Goal: Task Accomplishment & Management: Manage account settings

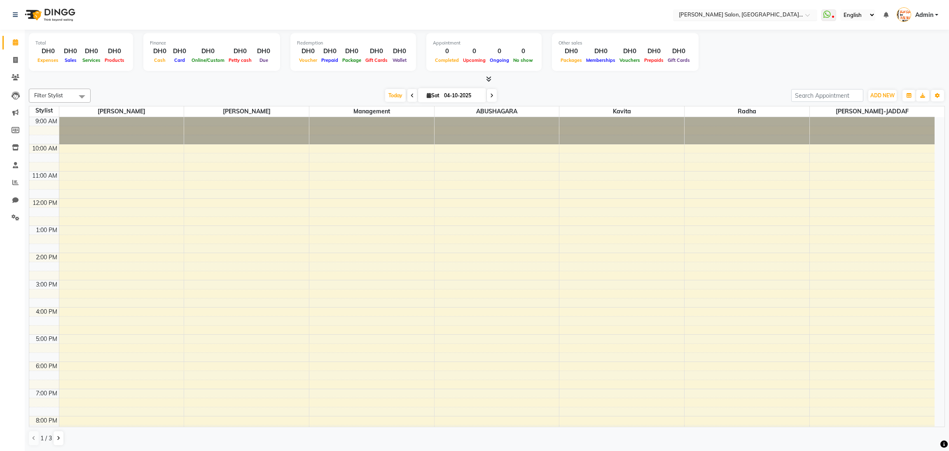
click at [809, 17] on span at bounding box center [810, 17] width 10 height 8
click at [15, 14] on icon at bounding box center [15, 15] width 5 height 6
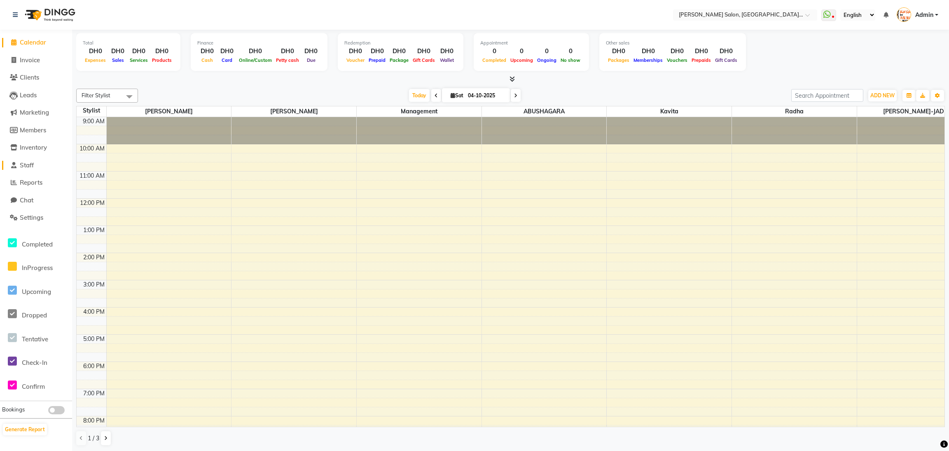
click at [30, 163] on span "Staff" at bounding box center [27, 165] width 14 height 8
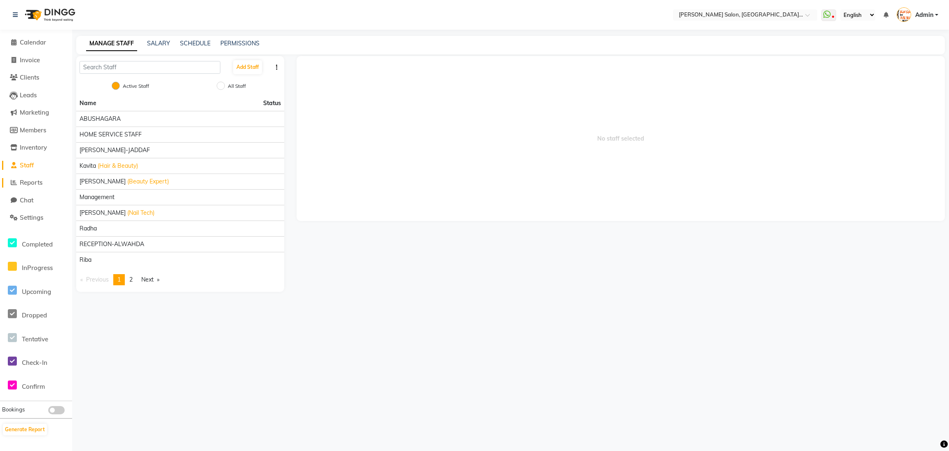
click at [34, 181] on span "Reports" at bounding box center [31, 182] width 23 height 8
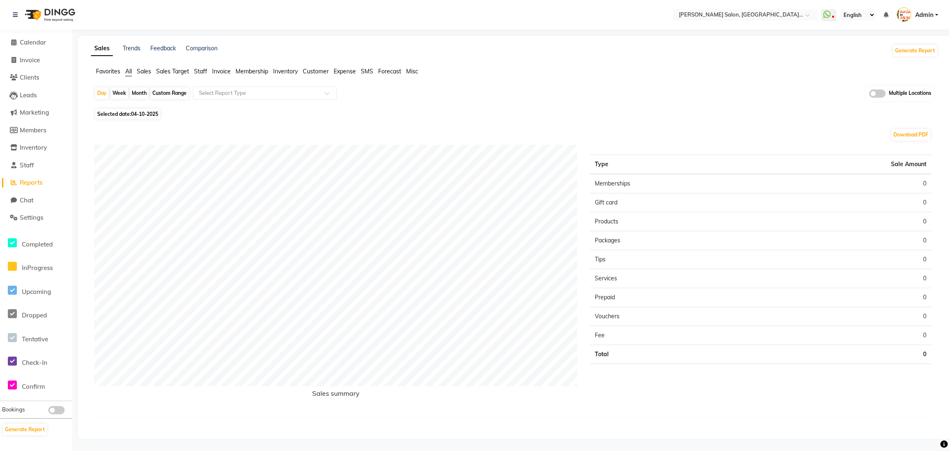
click at [169, 92] on div "Custom Range" at bounding box center [169, 93] width 38 height 12
select select "10"
select select "2025"
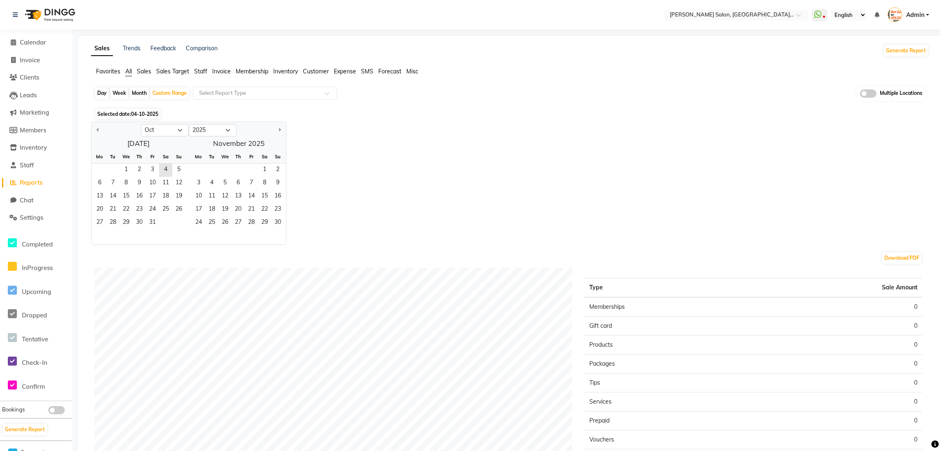
click at [101, 131] on button "Previous month" at bounding box center [98, 130] width 7 height 13
select select "9"
click at [103, 166] on span "1" at bounding box center [99, 170] width 13 height 13
click at [112, 219] on span "30" at bounding box center [112, 222] width 13 height 13
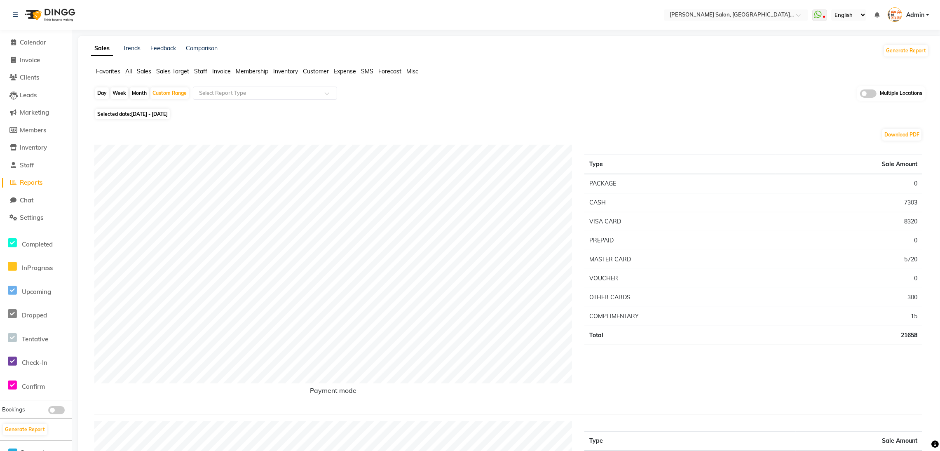
click at [199, 73] on span "Staff" at bounding box center [200, 71] width 13 height 7
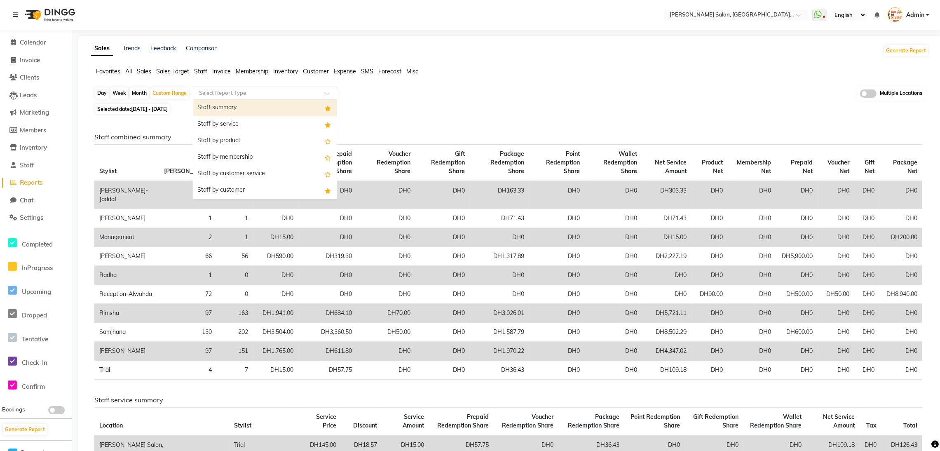
click at [296, 95] on input "text" at bounding box center [256, 93] width 119 height 8
click at [267, 119] on div "Staff by service" at bounding box center [264, 124] width 143 height 16
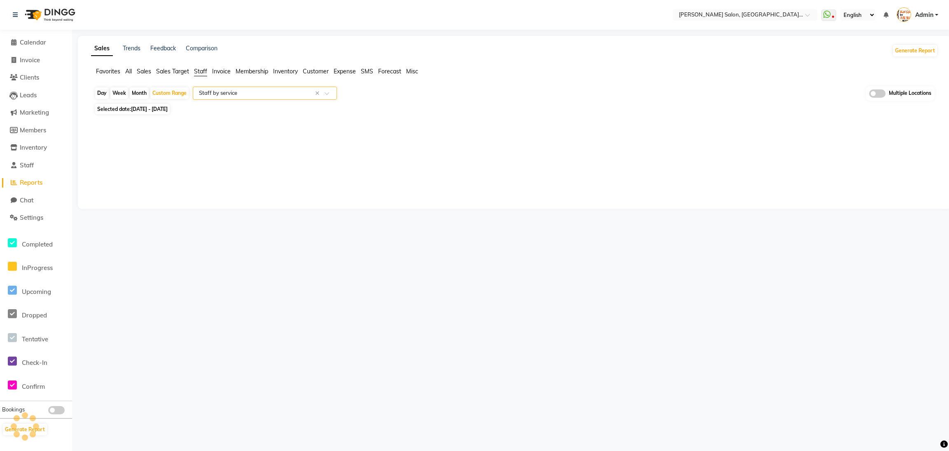
select select "filtered_report"
select select "csv"
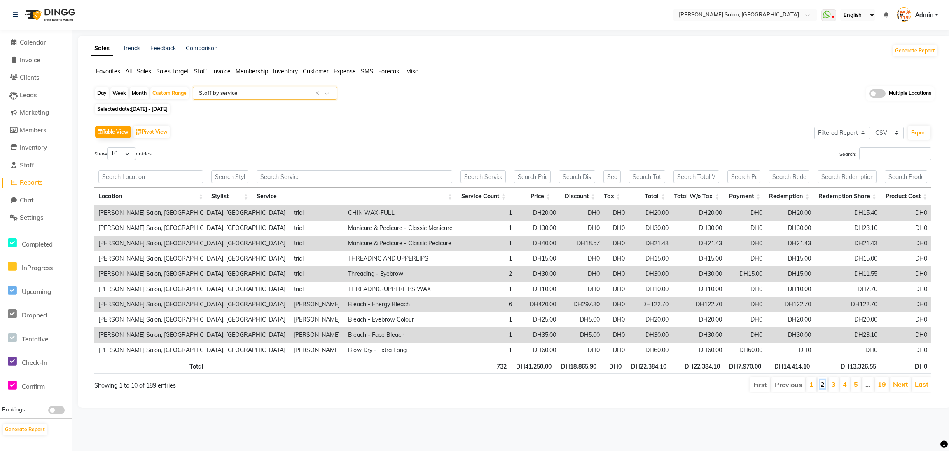
click at [821, 385] on link "2" at bounding box center [823, 384] width 4 height 8
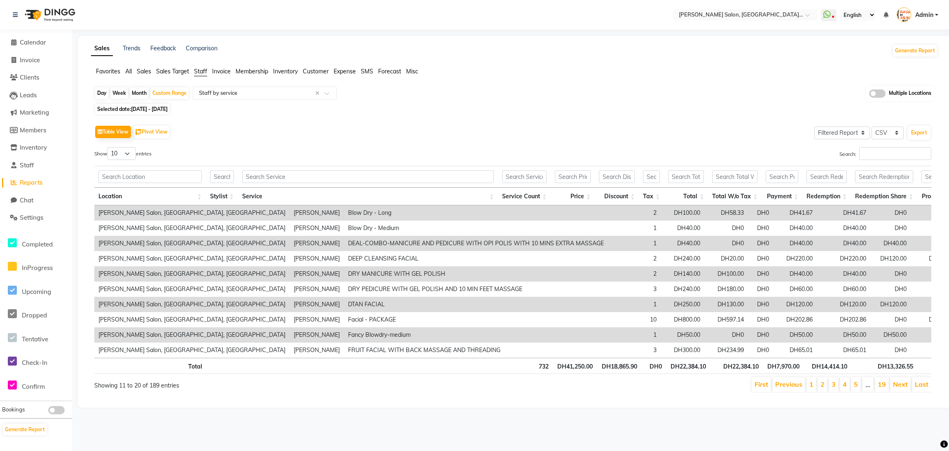
click at [836, 392] on li "3" at bounding box center [834, 384] width 10 height 15
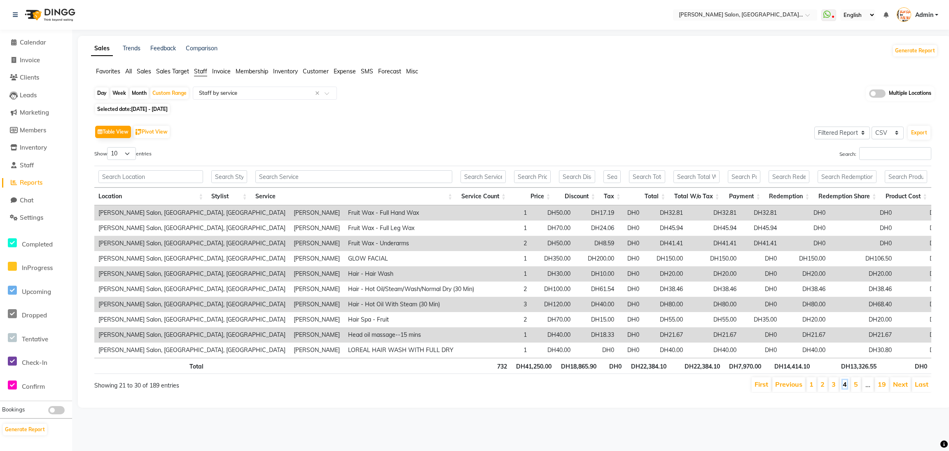
click at [843, 384] on link "4" at bounding box center [845, 384] width 4 height 8
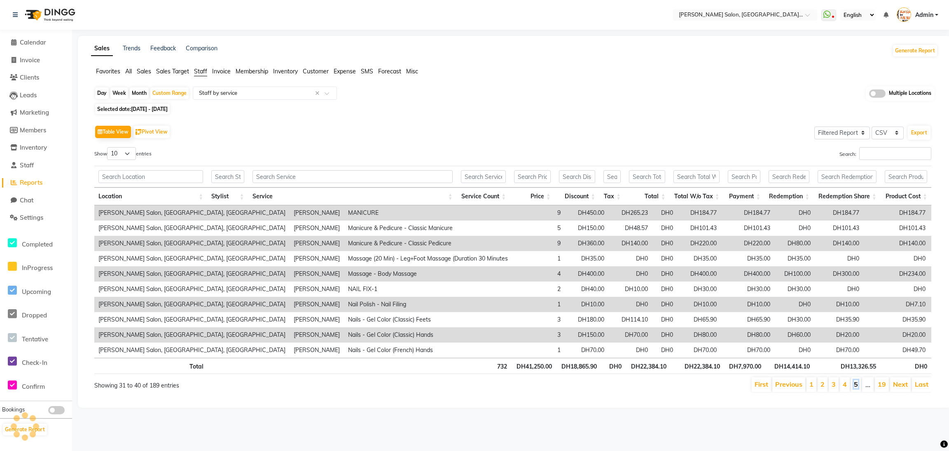
click at [855, 382] on link "5" at bounding box center [856, 384] width 4 height 8
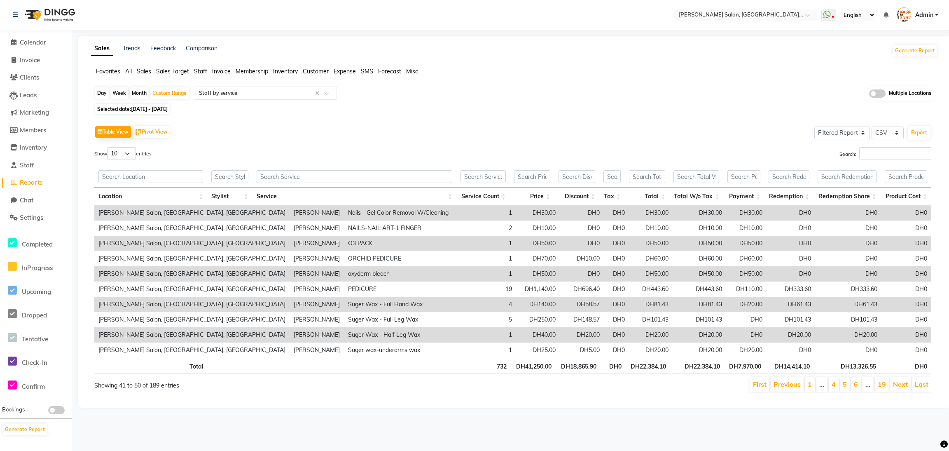
click at [869, 385] on li "…" at bounding box center [868, 384] width 12 height 15
click at [896, 381] on link "Next" at bounding box center [900, 384] width 15 height 8
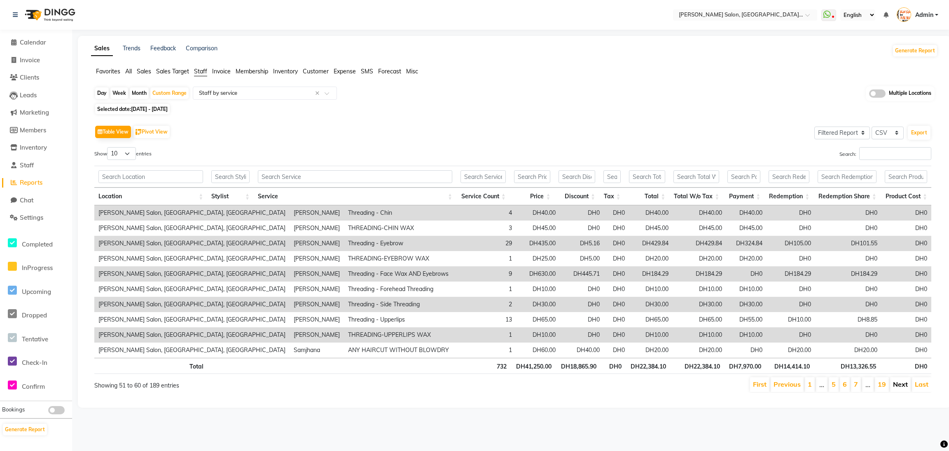
click at [901, 381] on link "Next" at bounding box center [900, 384] width 15 height 8
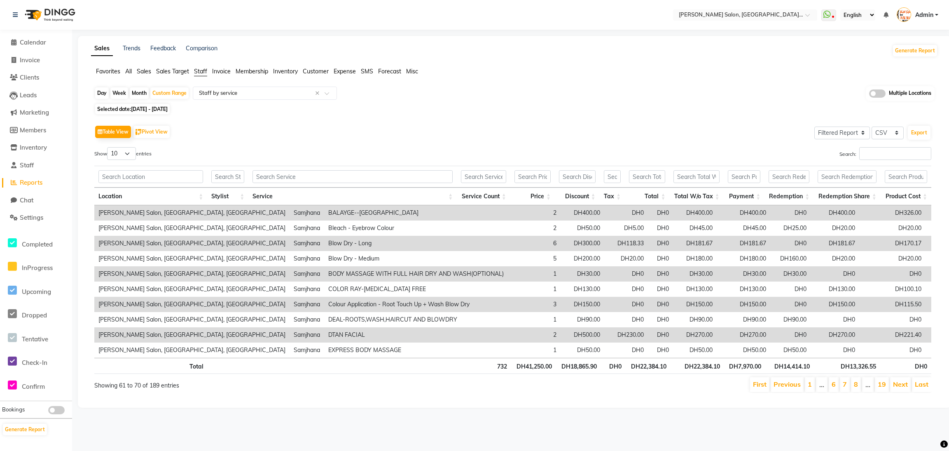
click at [901, 381] on link "Next" at bounding box center [900, 384] width 15 height 8
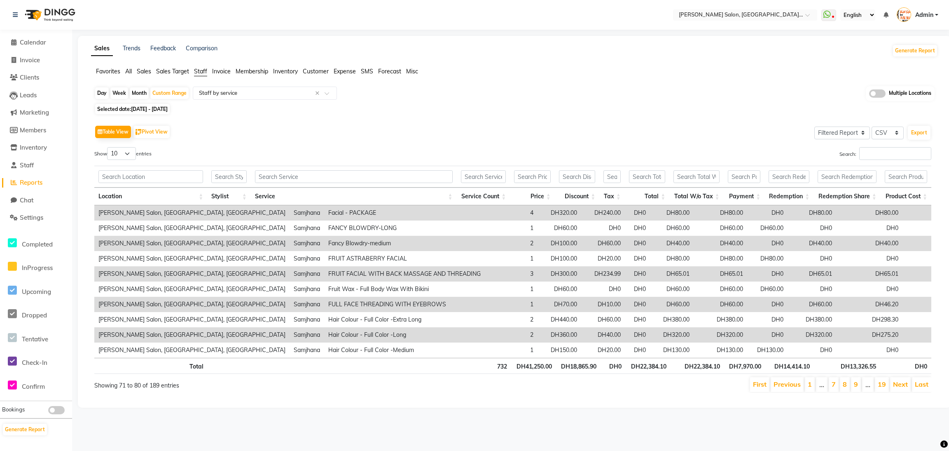
click at [901, 381] on link "Next" at bounding box center [900, 384] width 15 height 8
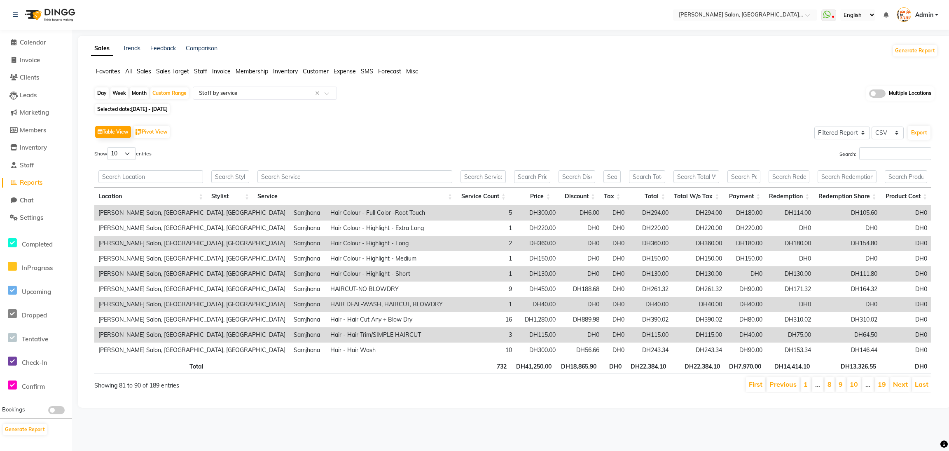
click at [901, 381] on link "Next" at bounding box center [900, 384] width 15 height 8
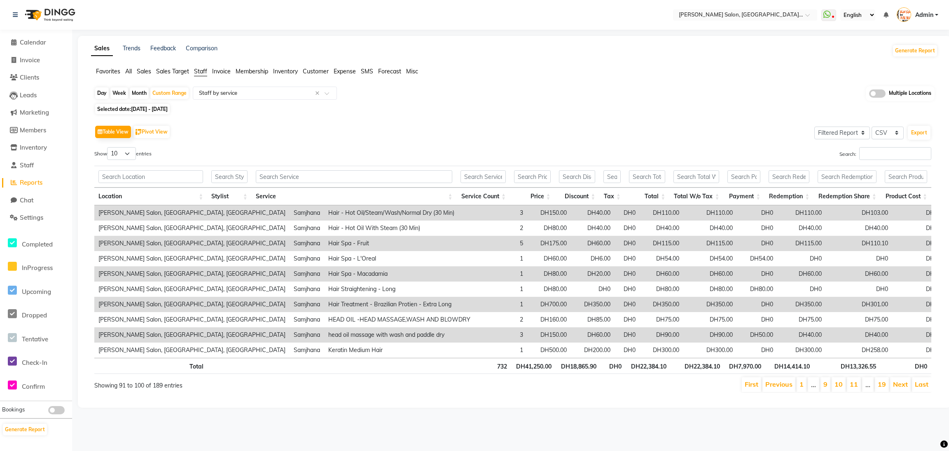
click at [901, 381] on link "Next" at bounding box center [900, 384] width 15 height 8
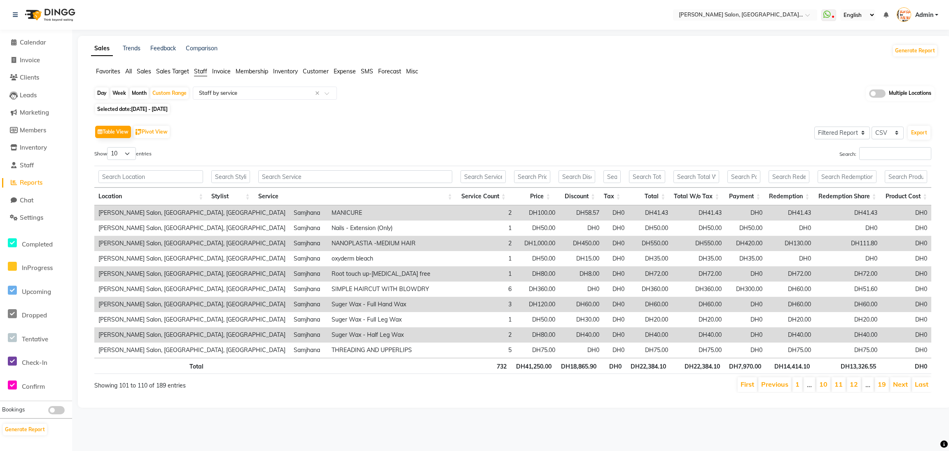
click at [901, 381] on link "Next" at bounding box center [900, 384] width 15 height 8
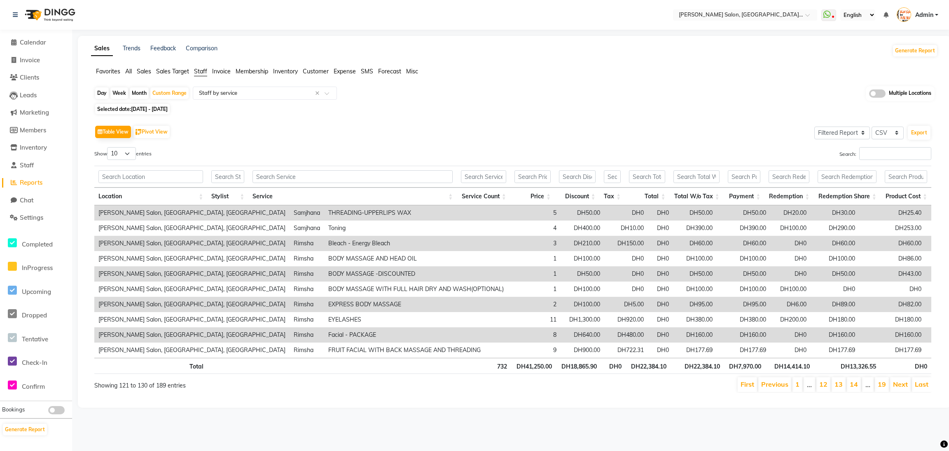
click at [901, 381] on link "Next" at bounding box center [900, 384] width 15 height 8
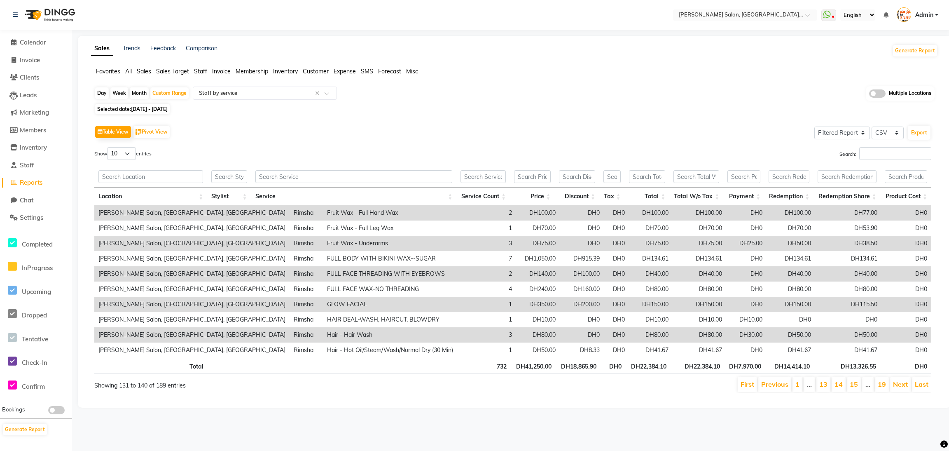
click at [901, 381] on link "Next" at bounding box center [900, 384] width 15 height 8
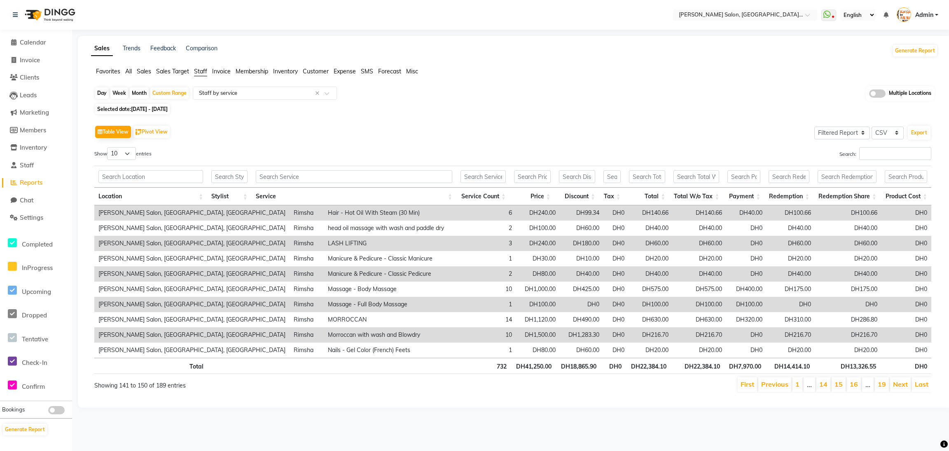
click at [901, 381] on link "Next" at bounding box center [900, 384] width 15 height 8
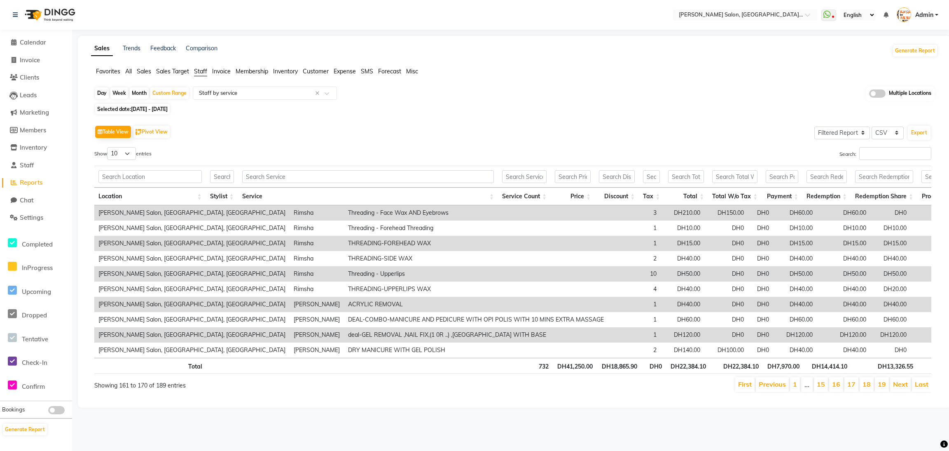
click at [901, 374] on th "DH13,326.55" at bounding box center [885, 366] width 66 height 16
click at [877, 158] on input "Search:" at bounding box center [895, 153] width 72 height 13
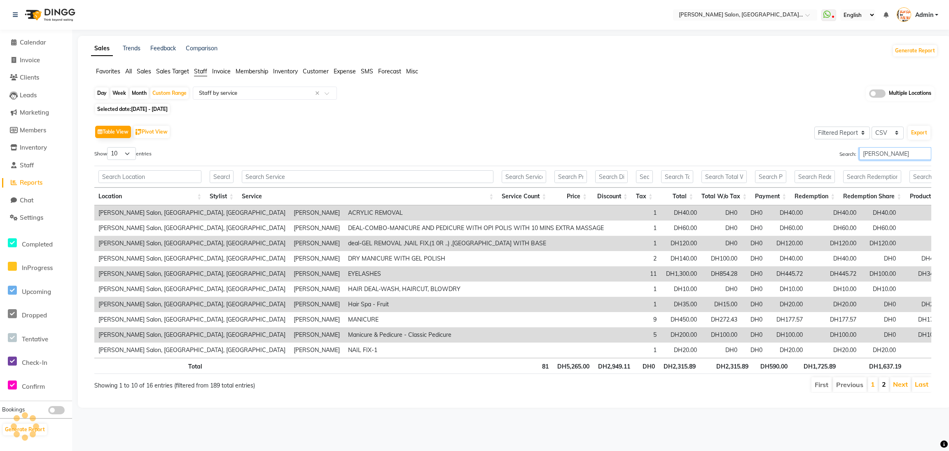
type input "MANISHA"
click at [884, 388] on link "2" at bounding box center [884, 384] width 4 height 8
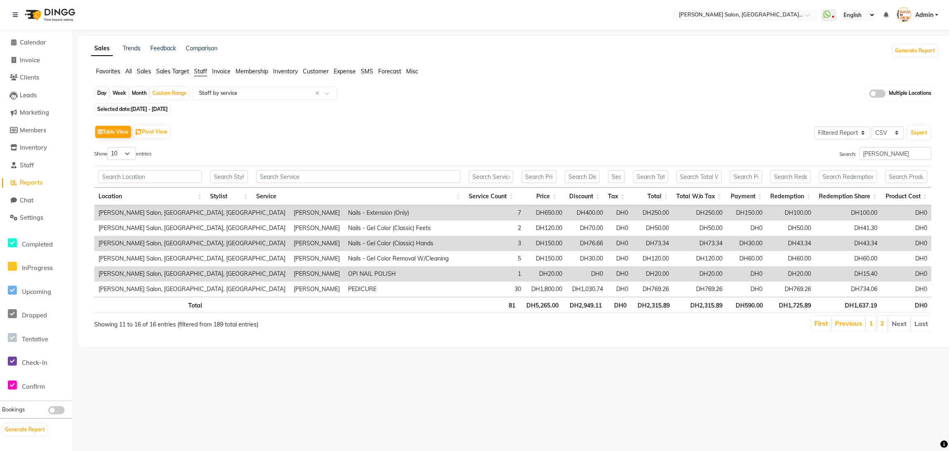
click at [899, 323] on li "Next" at bounding box center [899, 323] width 21 height 15
click at [13, 42] on icon at bounding box center [13, 42] width 5 height 6
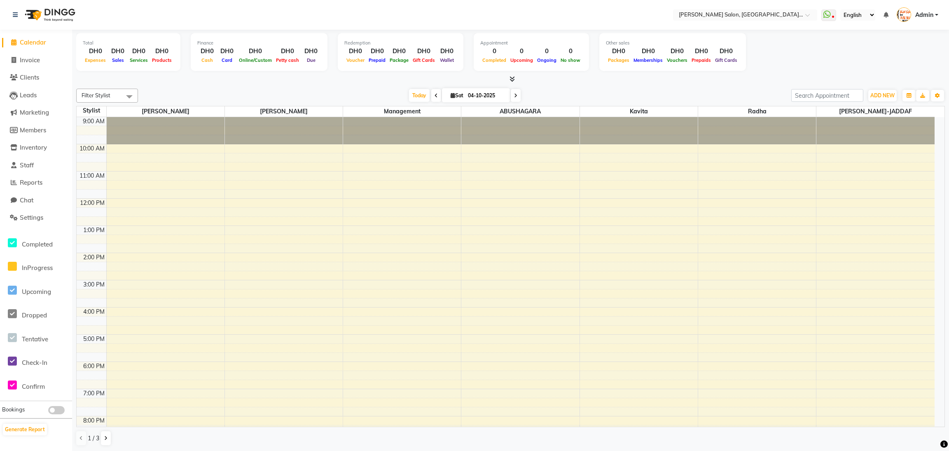
click at [510, 76] on icon at bounding box center [512, 79] width 5 height 6
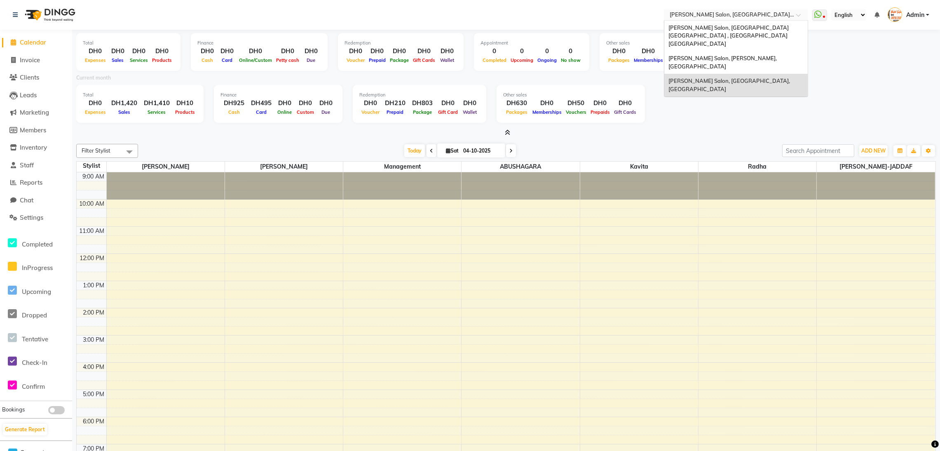
click at [797, 19] on span at bounding box center [801, 17] width 10 height 8
click at [787, 25] on span "[PERSON_NAME] Salon, [GEOGRAPHIC_DATA] [GEOGRAPHIC_DATA] , [GEOGRAPHIC_DATA] [G…" at bounding box center [729, 35] width 122 height 23
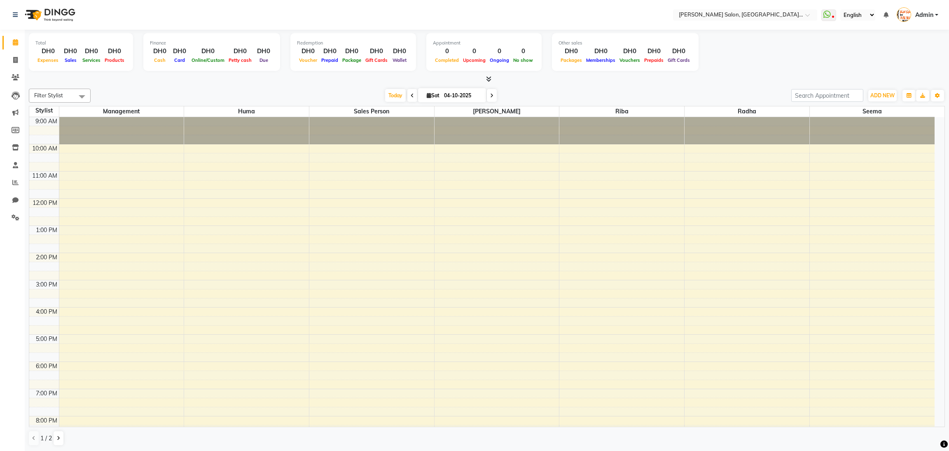
click at [488, 77] on icon at bounding box center [488, 79] width 5 height 6
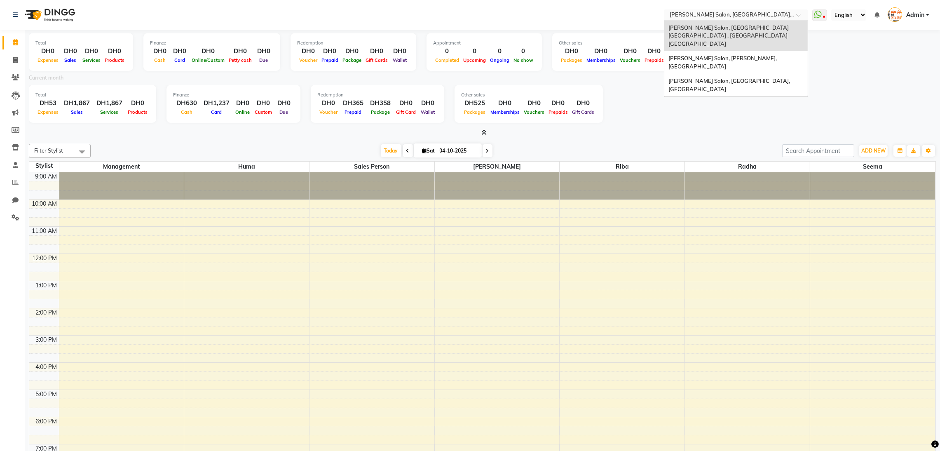
click at [796, 10] on div "Select Location × Chitra Singh Salon, Al Jaddaf Dubai , Al Jaddaf Dubai" at bounding box center [736, 14] width 144 height 11
click at [773, 55] on span "[PERSON_NAME] Salon, [PERSON_NAME], [GEOGRAPHIC_DATA]" at bounding box center [723, 62] width 110 height 15
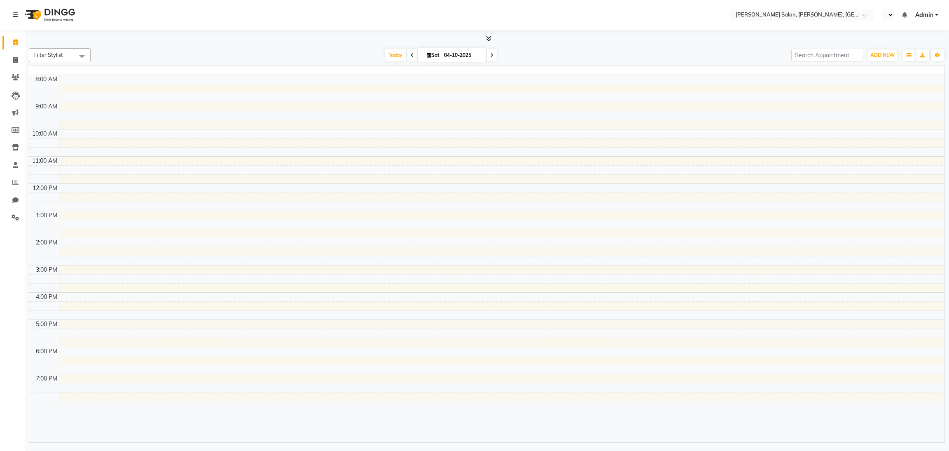
select select "en"
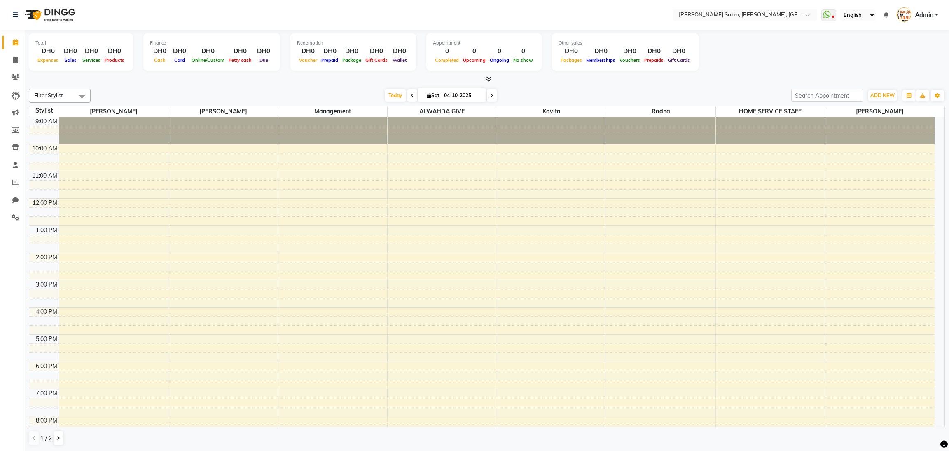
click at [489, 77] on icon at bounding box center [488, 79] width 5 height 6
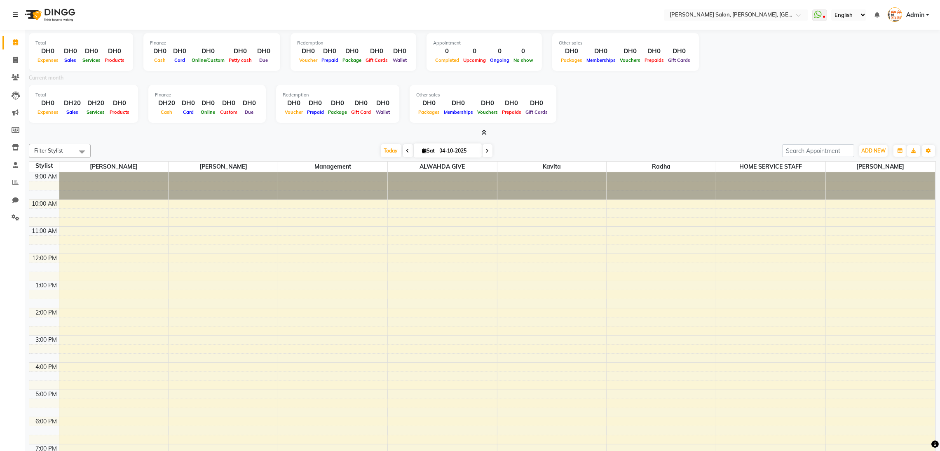
click at [17, 16] on icon at bounding box center [15, 15] width 5 height 6
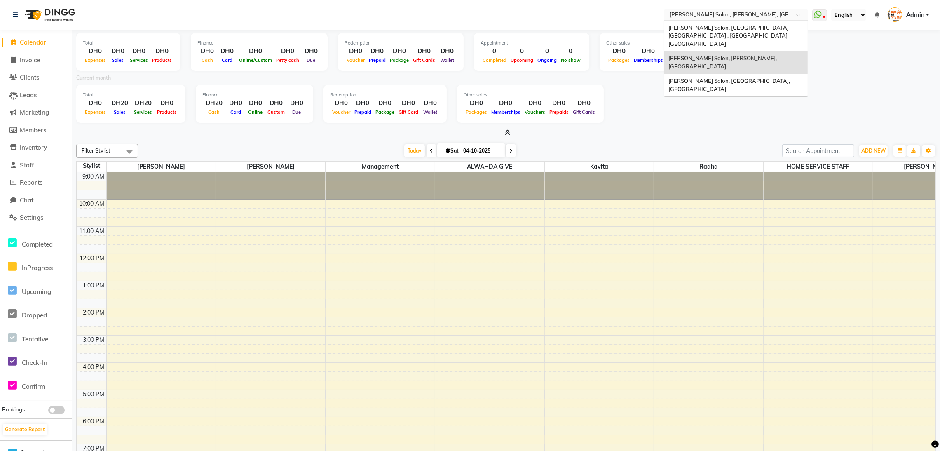
click at [798, 15] on span at bounding box center [801, 17] width 10 height 8
click at [784, 27] on span "[PERSON_NAME] Salon, [GEOGRAPHIC_DATA] [GEOGRAPHIC_DATA] , [GEOGRAPHIC_DATA] [G…" at bounding box center [729, 35] width 122 height 23
